Goal: Task Accomplishment & Management: Manage account settings

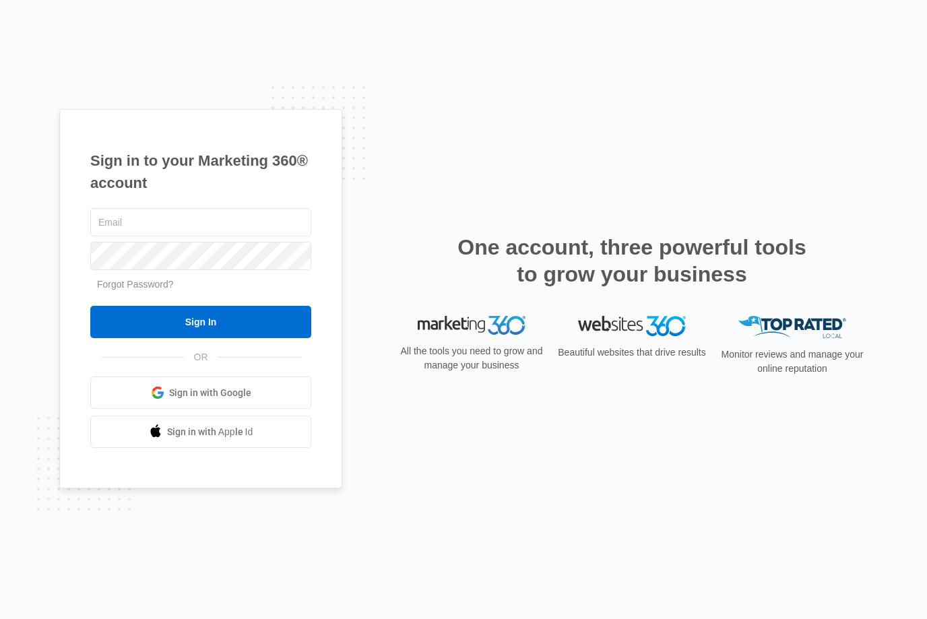
click at [169, 400] on span "Sign in with Google" at bounding box center [210, 393] width 82 height 14
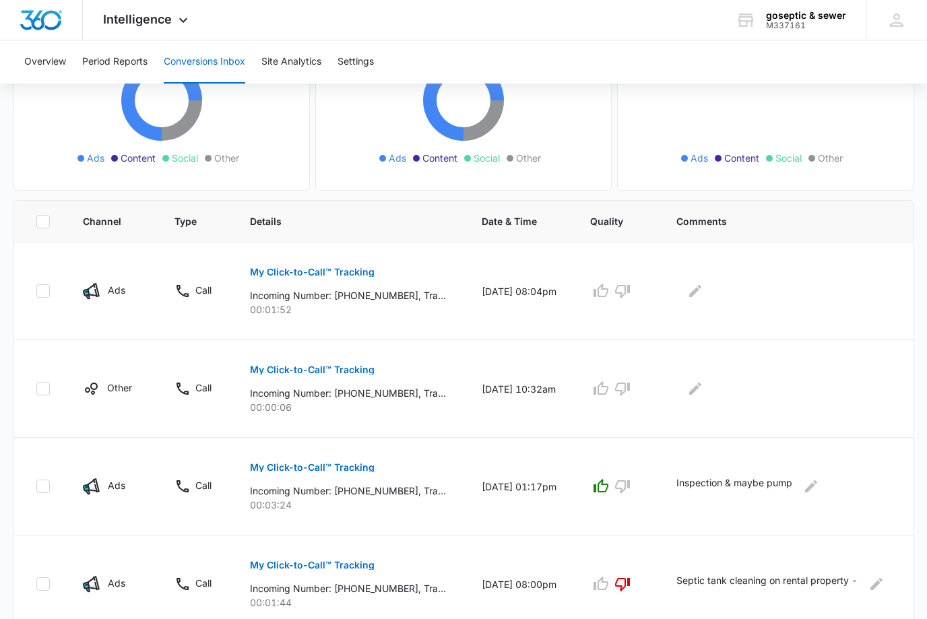
scroll to position [181, 0]
click at [179, 18] on icon at bounding box center [183, 23] width 16 height 16
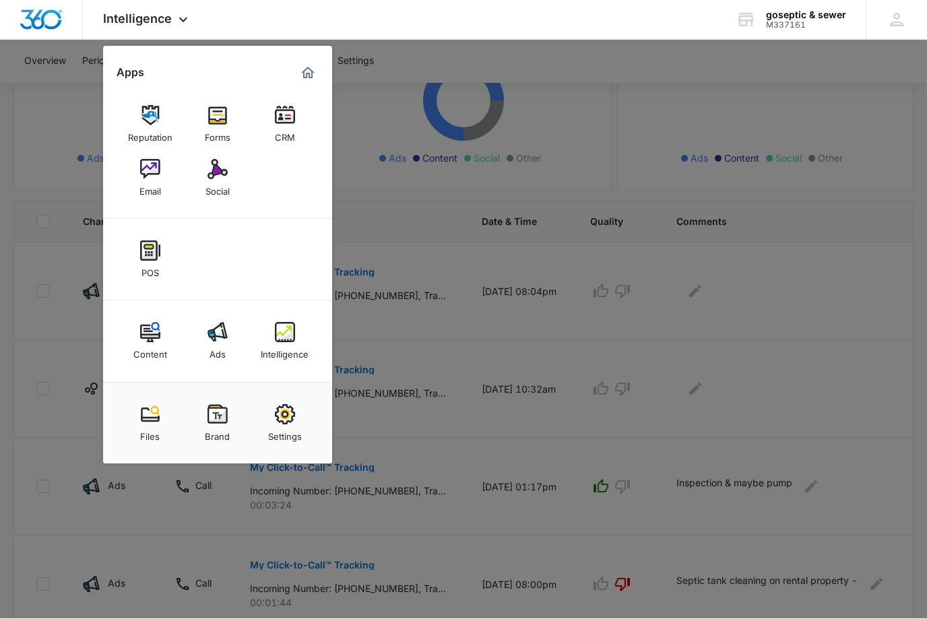
click at [294, 129] on div "CRM" at bounding box center [285, 135] width 20 height 18
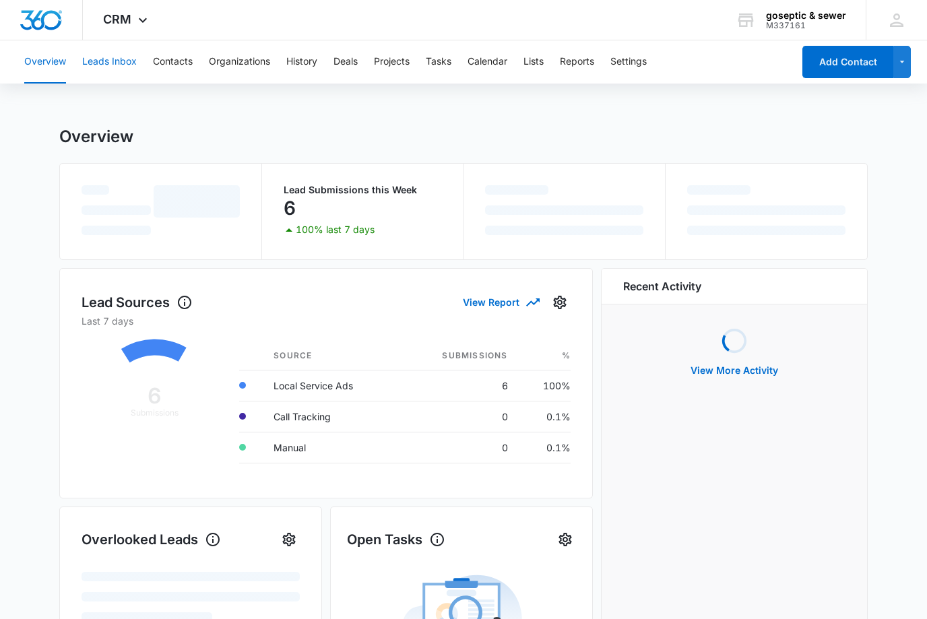
click at [116, 68] on button "Leads Inbox" at bounding box center [109, 61] width 55 height 43
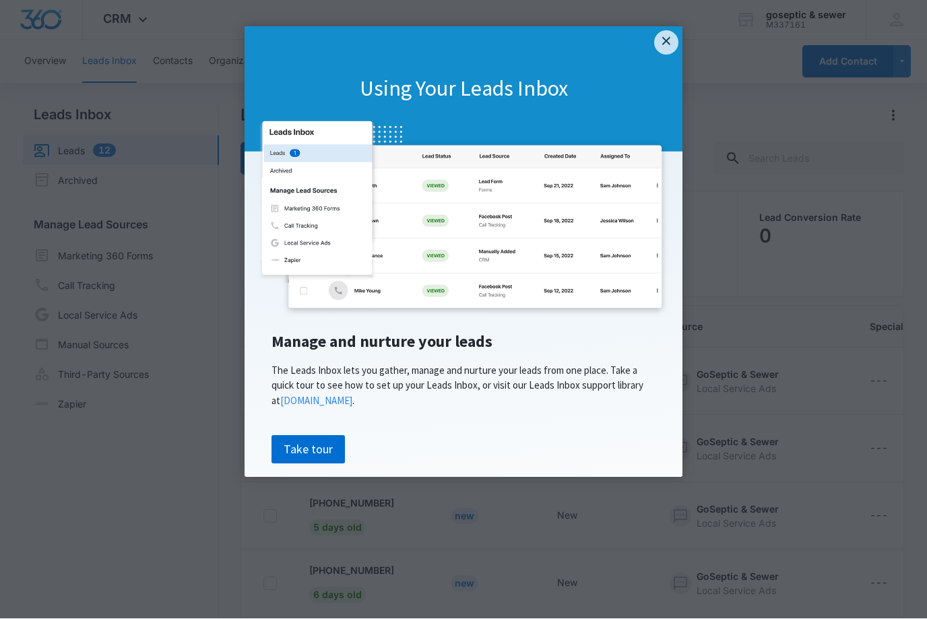
scroll to position [1, 0]
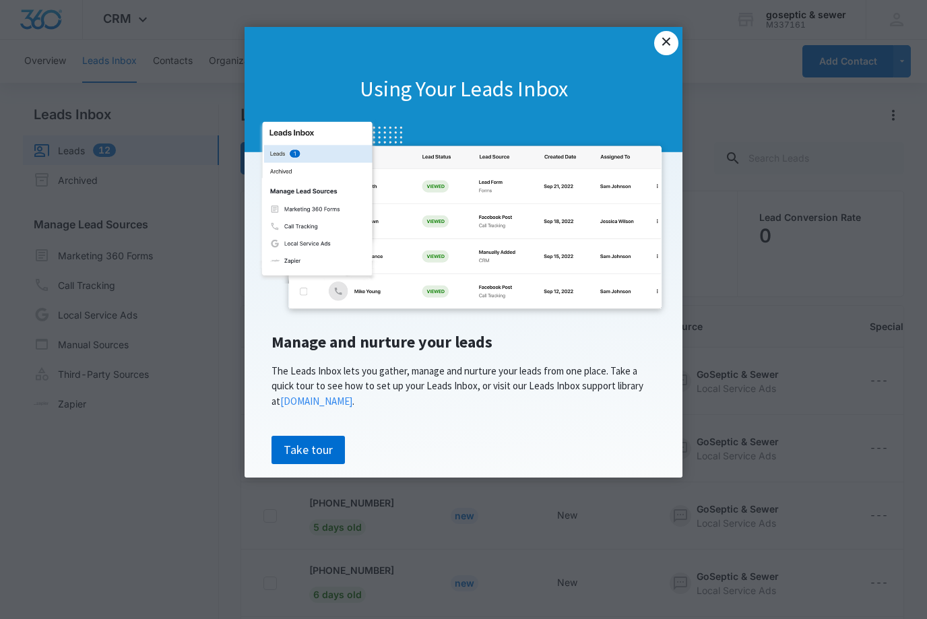
click at [670, 50] on link "×" at bounding box center [666, 43] width 24 height 24
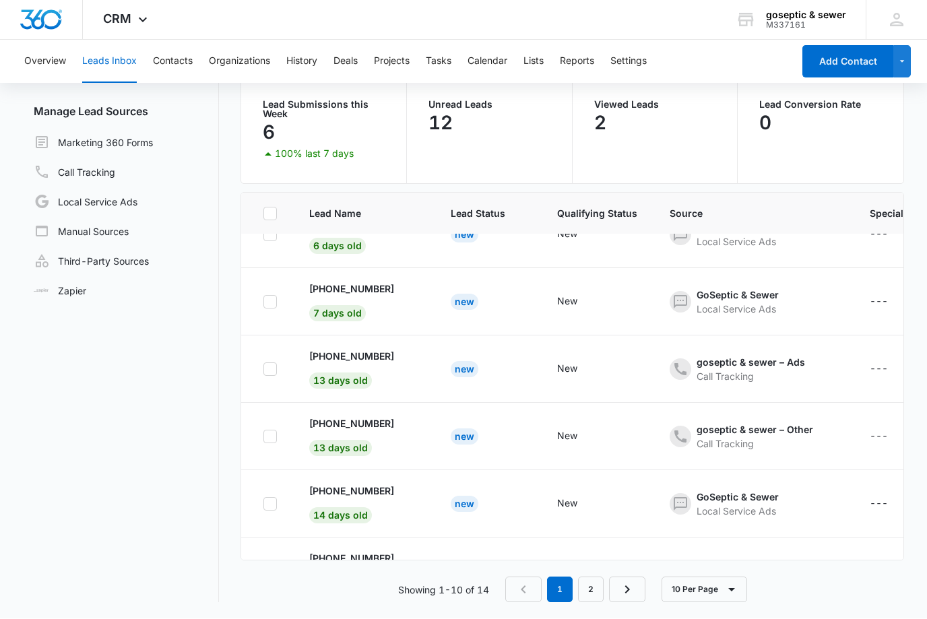
scroll to position [112, 0]
click at [723, 599] on icon "button" at bounding box center [731, 591] width 16 height 16
click at [733, 595] on div "50 Per Page" at bounding box center [706, 595] width 55 height 9
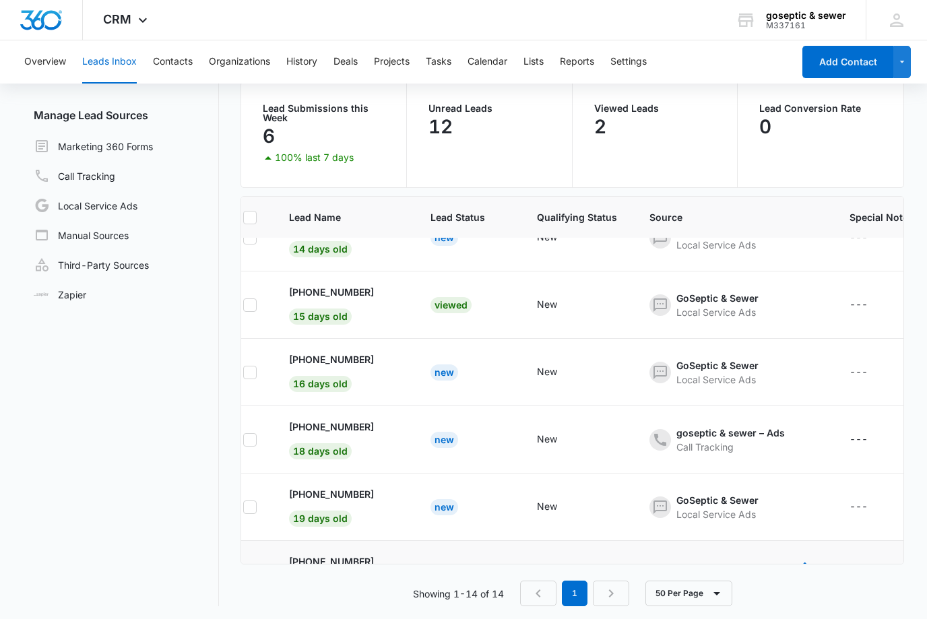
scroll to position [573, 20]
click at [652, 513] on icon "- - Select to Edit Field" at bounding box center [660, 508] width 16 height 16
click at [597, 516] on td "New" at bounding box center [577, 507] width 112 height 67
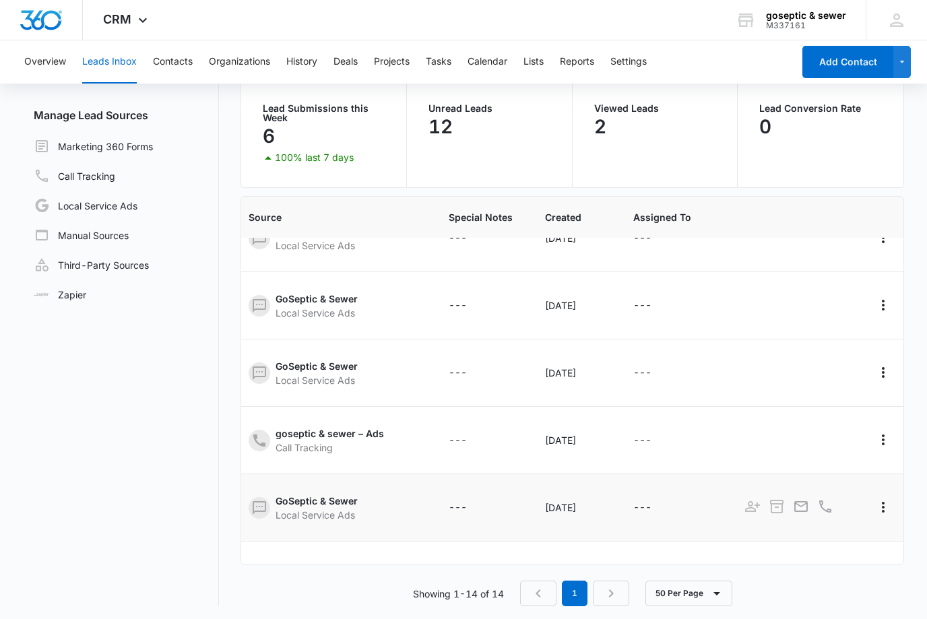
scroll to position [572, 421]
click at [817, 515] on div at bounding box center [825, 508] width 19 height 21
click at [743, 517] on link at bounding box center [752, 511] width 19 height 11
click at [769, 511] on icon "Archive" at bounding box center [777, 507] width 16 height 16
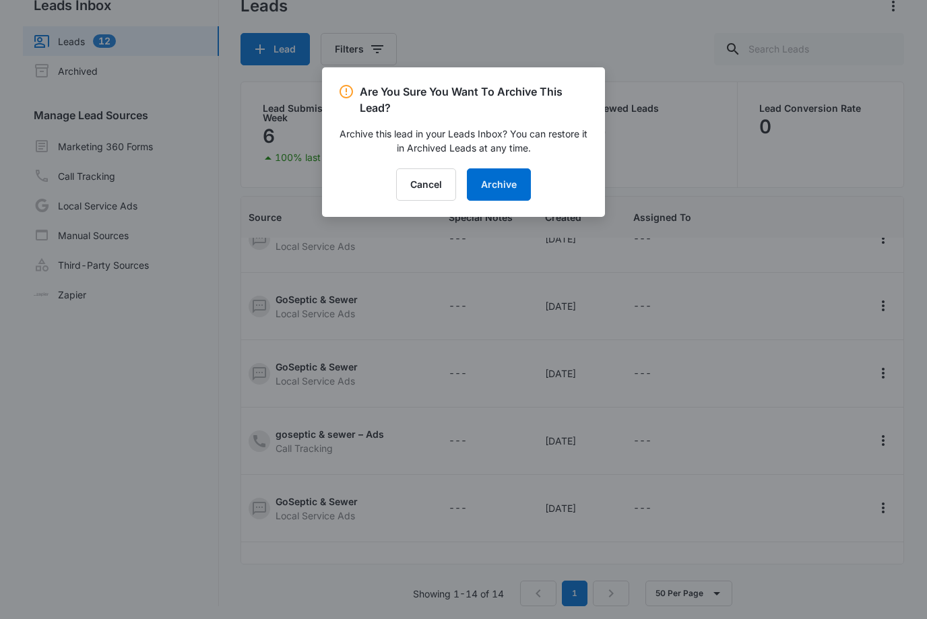
click at [790, 514] on div at bounding box center [463, 309] width 927 height 619
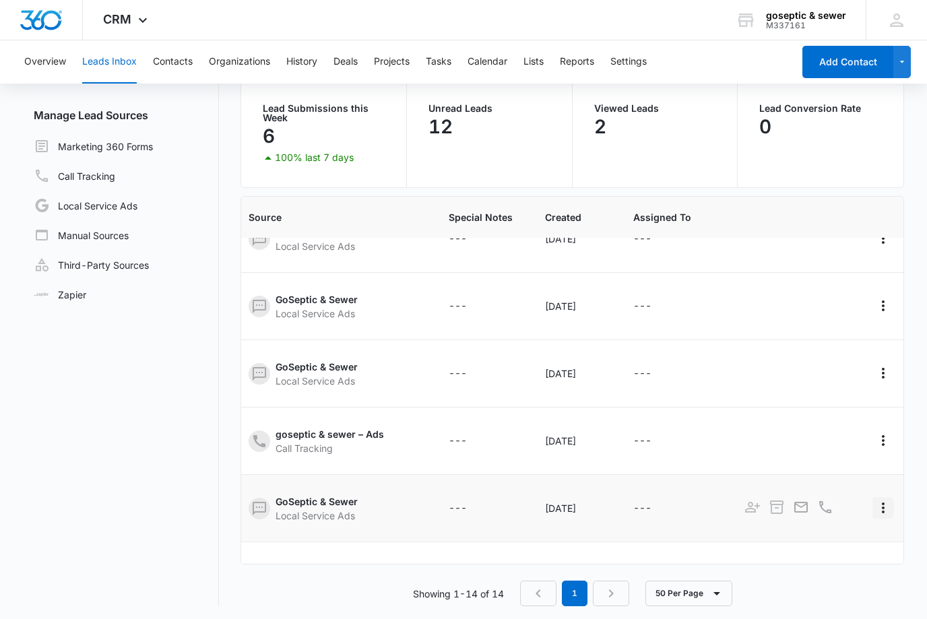
click at [872, 518] on button "Actions" at bounding box center [883, 508] width 22 height 22
click at [659, 515] on icon "- - Select to Edit Field" at bounding box center [667, 508] width 16 height 16
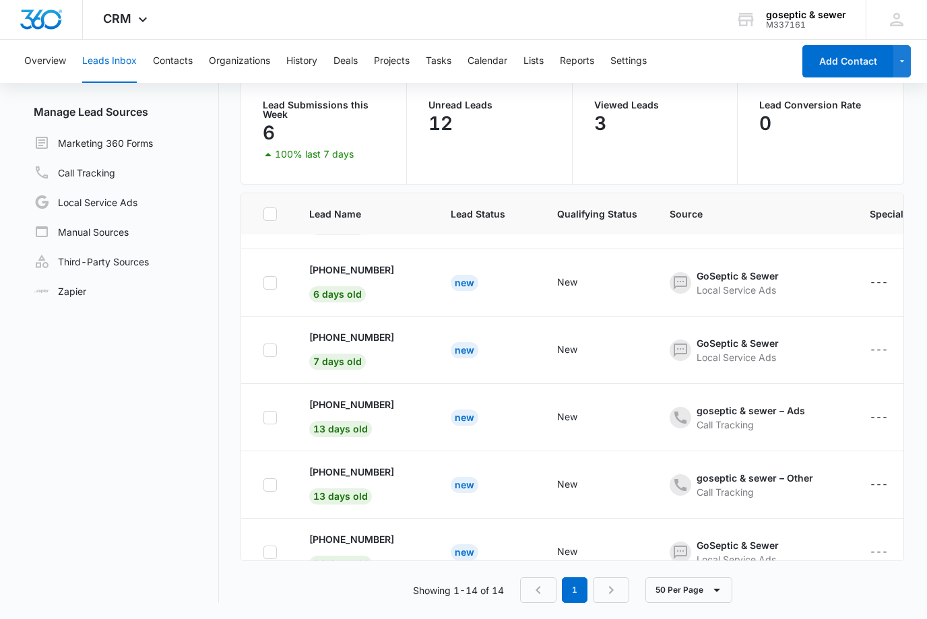
scroll to position [255, 0]
click at [216, 400] on nav "Leads Inbox Leads 11 Archived Manage Lead Sources Marketing 360 Forms Call Trac…" at bounding box center [121, 298] width 196 height 611
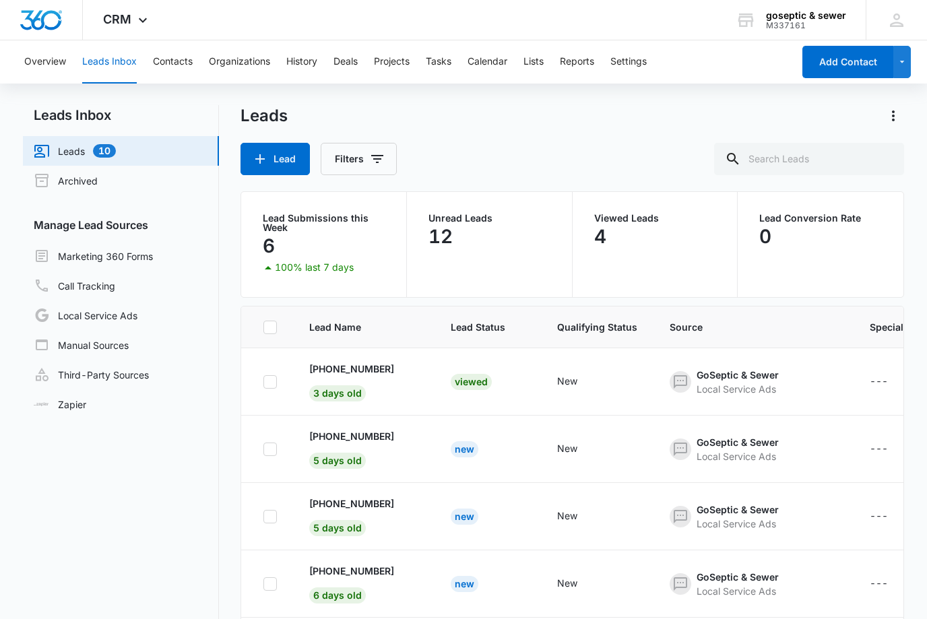
scroll to position [0, 0]
